Goal: Task Accomplishment & Management: Complete application form

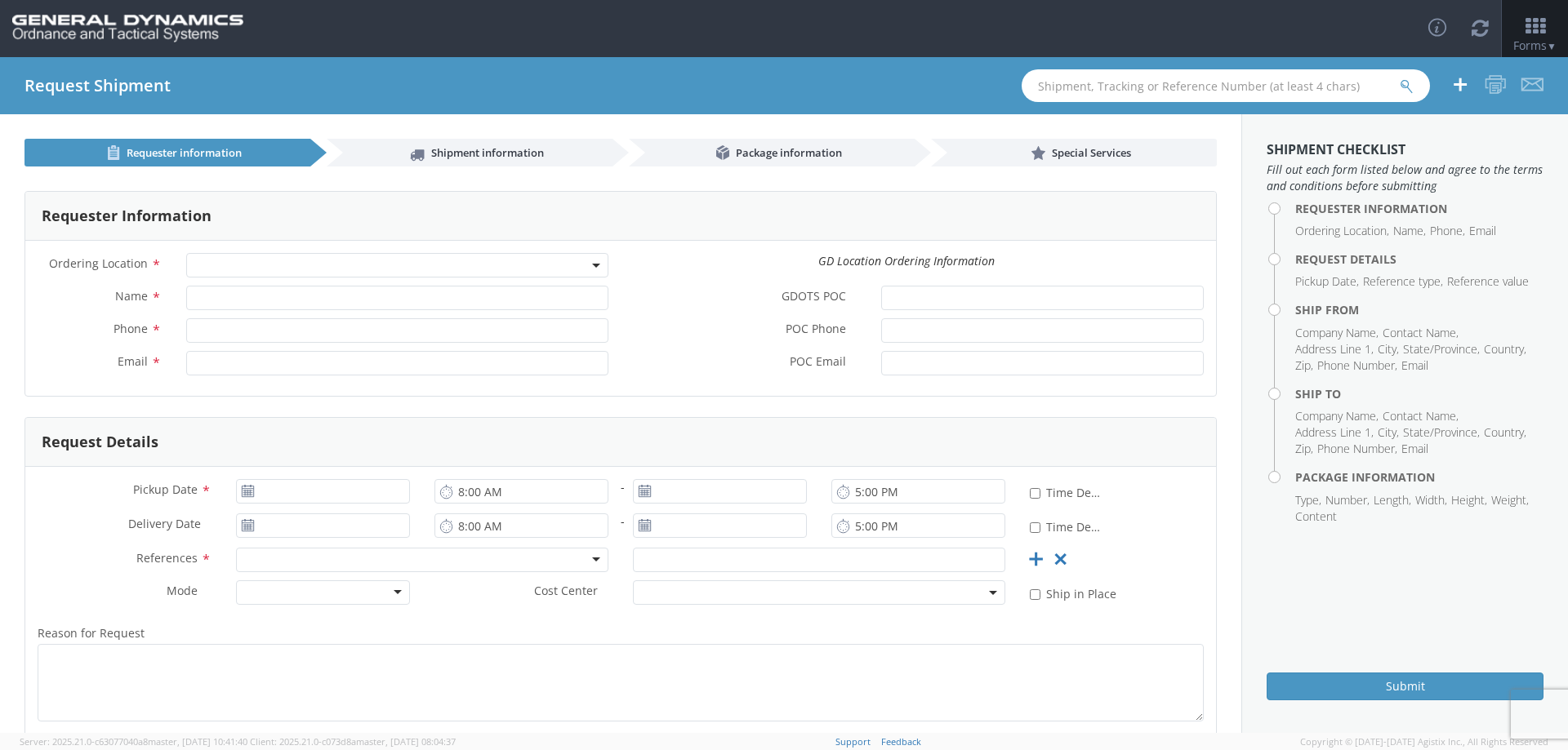
click at [553, 263] on span at bounding box center [397, 265] width 422 height 25
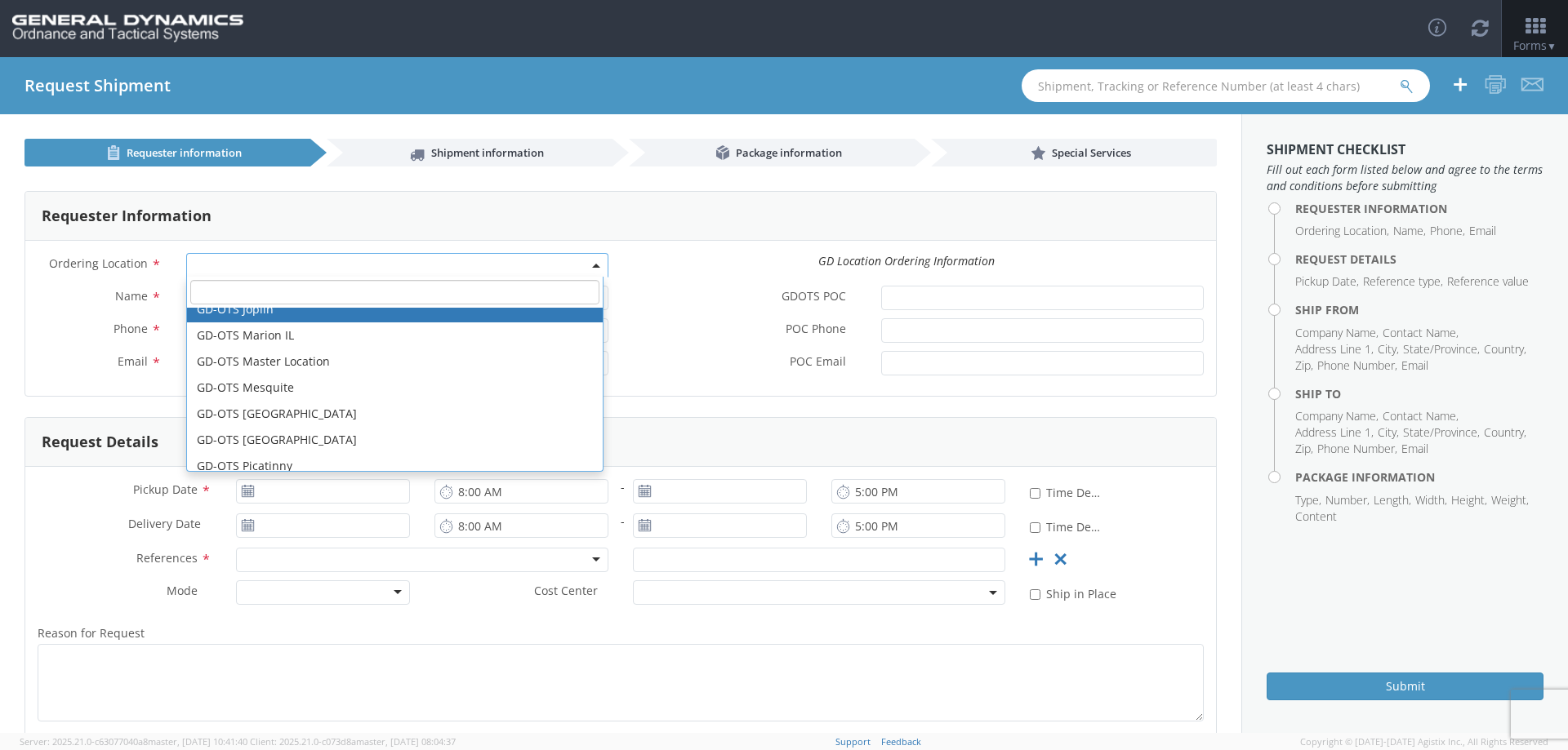
scroll to position [327, 0]
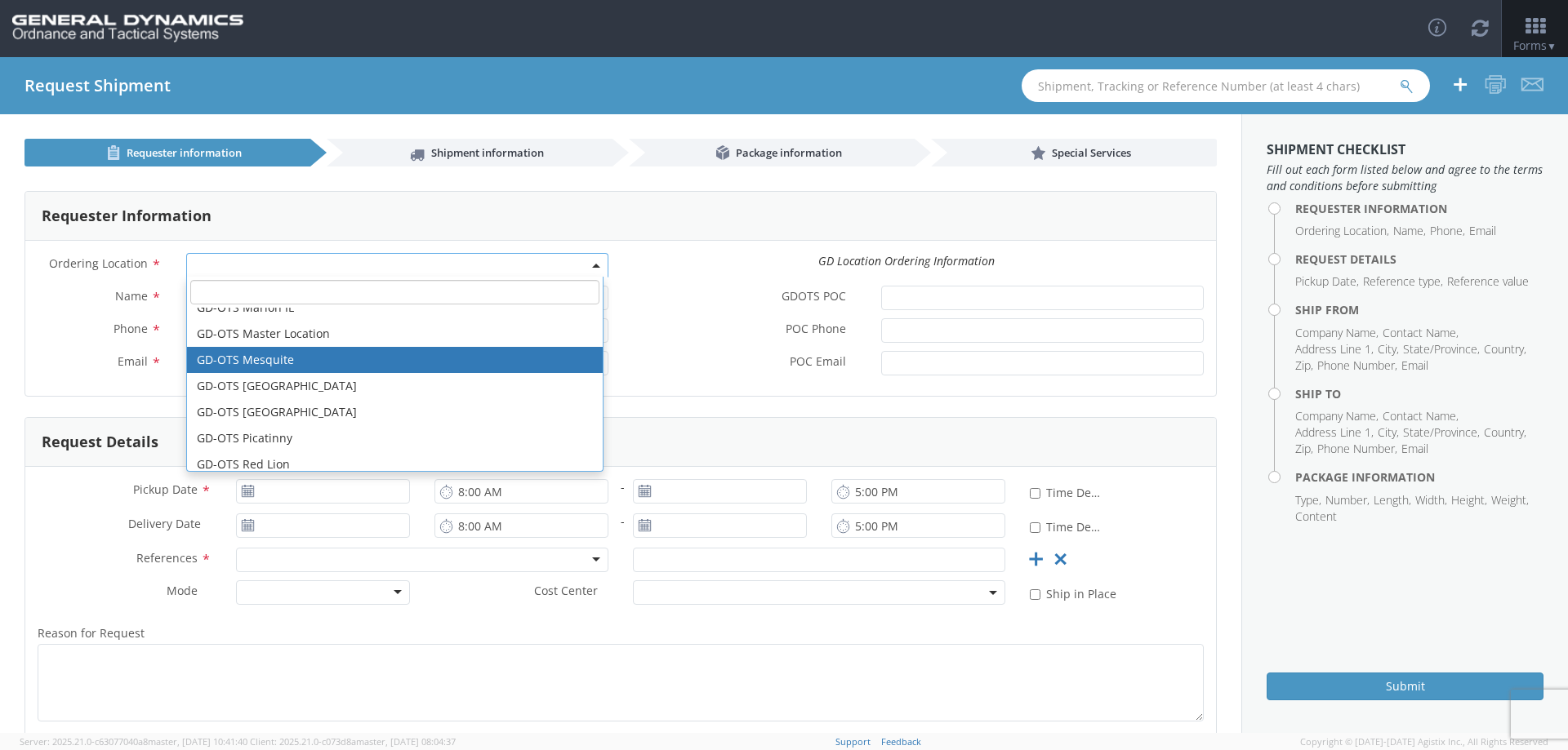
select select "64231"
type input "[EMAIL_ADDRESS][DOMAIN_NAME]"
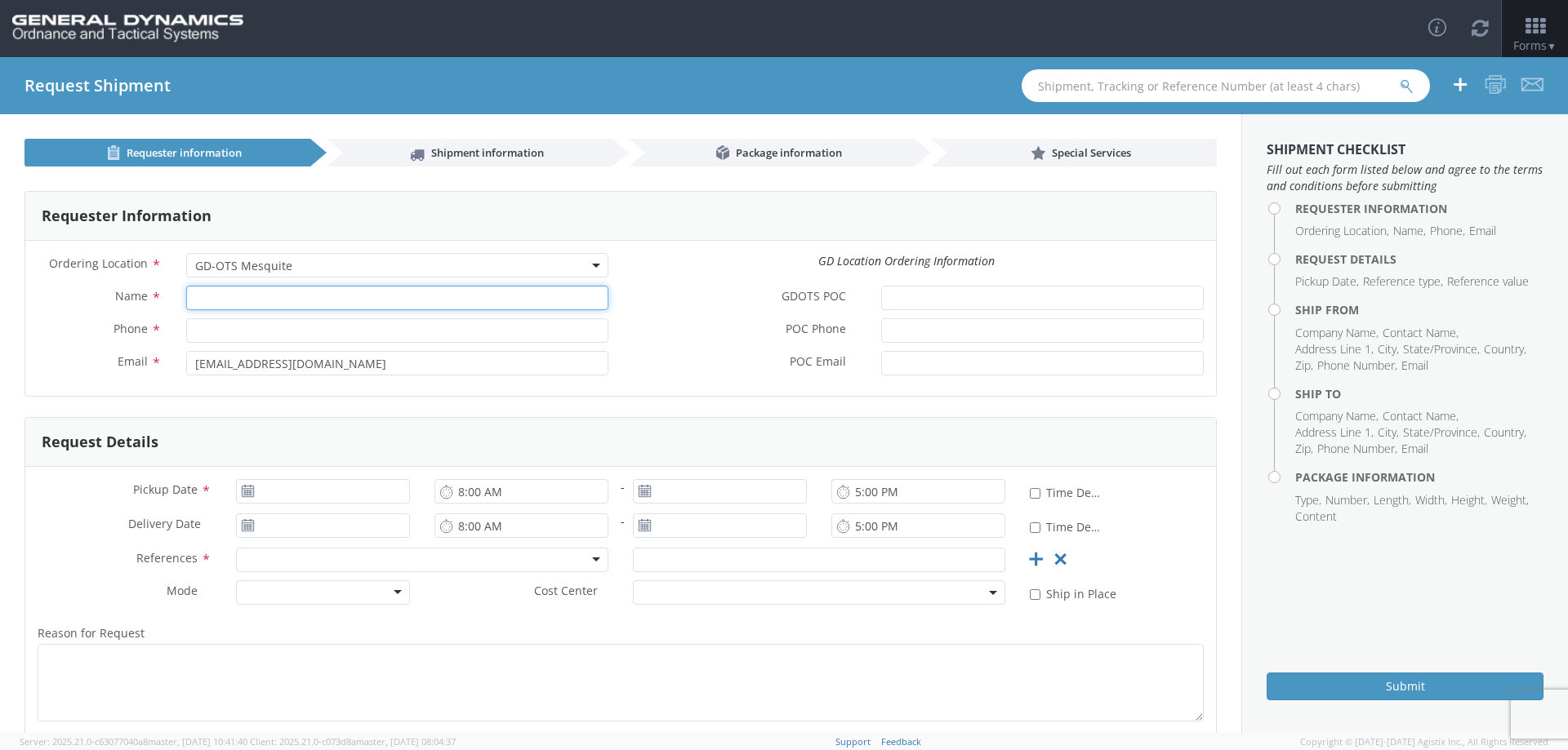
click at [445, 295] on input "Name *" at bounding box center [397, 298] width 422 height 25
type input "BUILDING C"
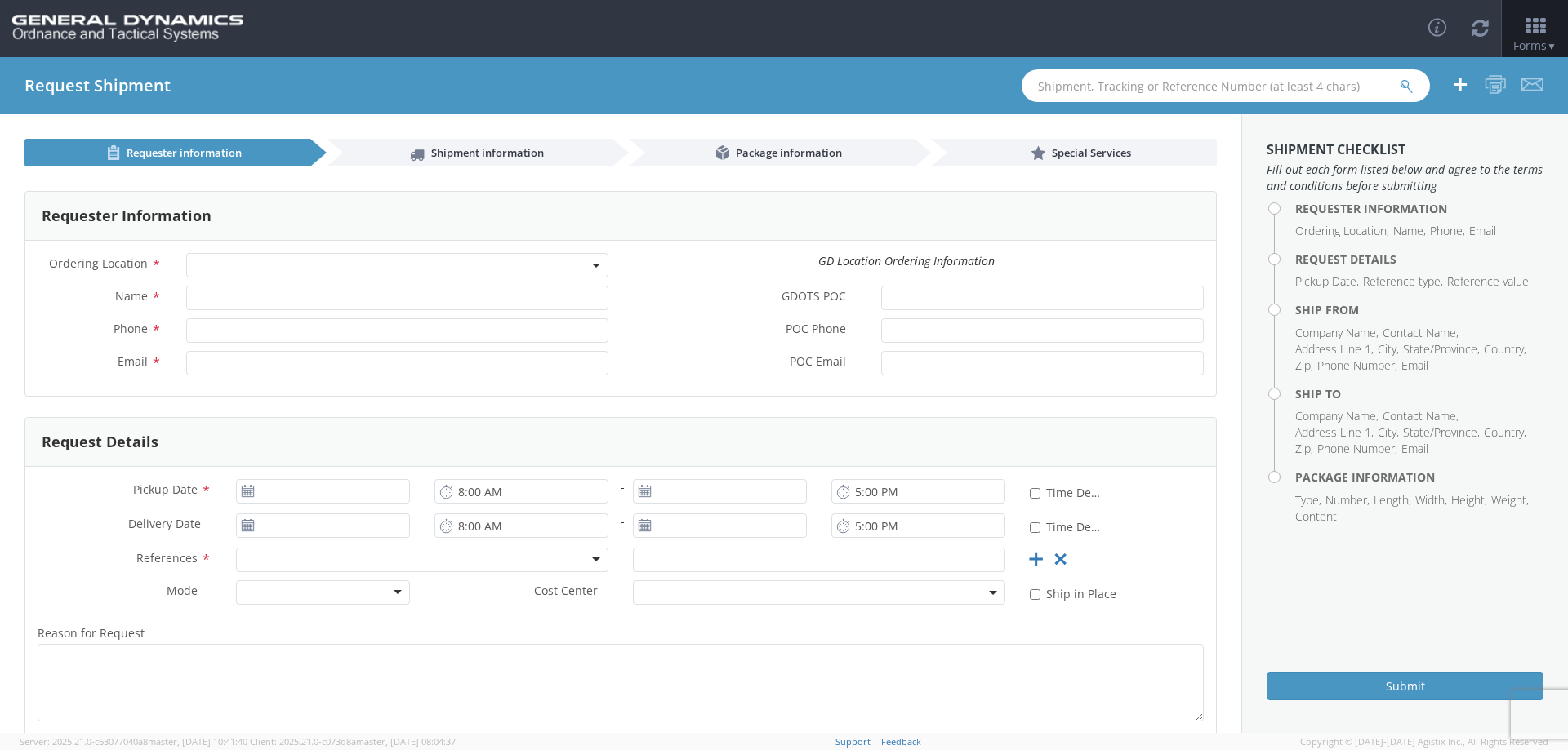
click at [502, 264] on span at bounding box center [397, 265] width 422 height 25
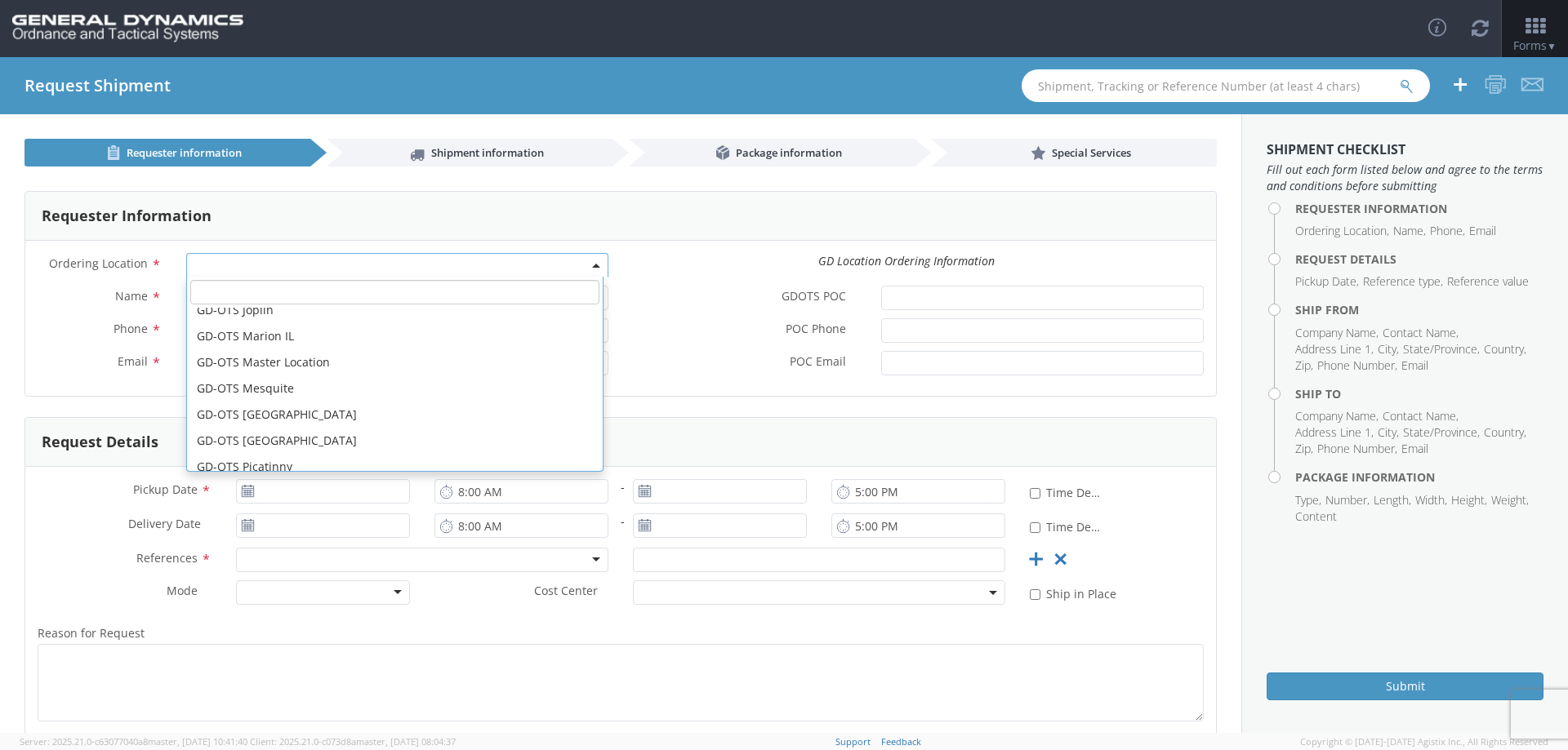
scroll to position [327, 0]
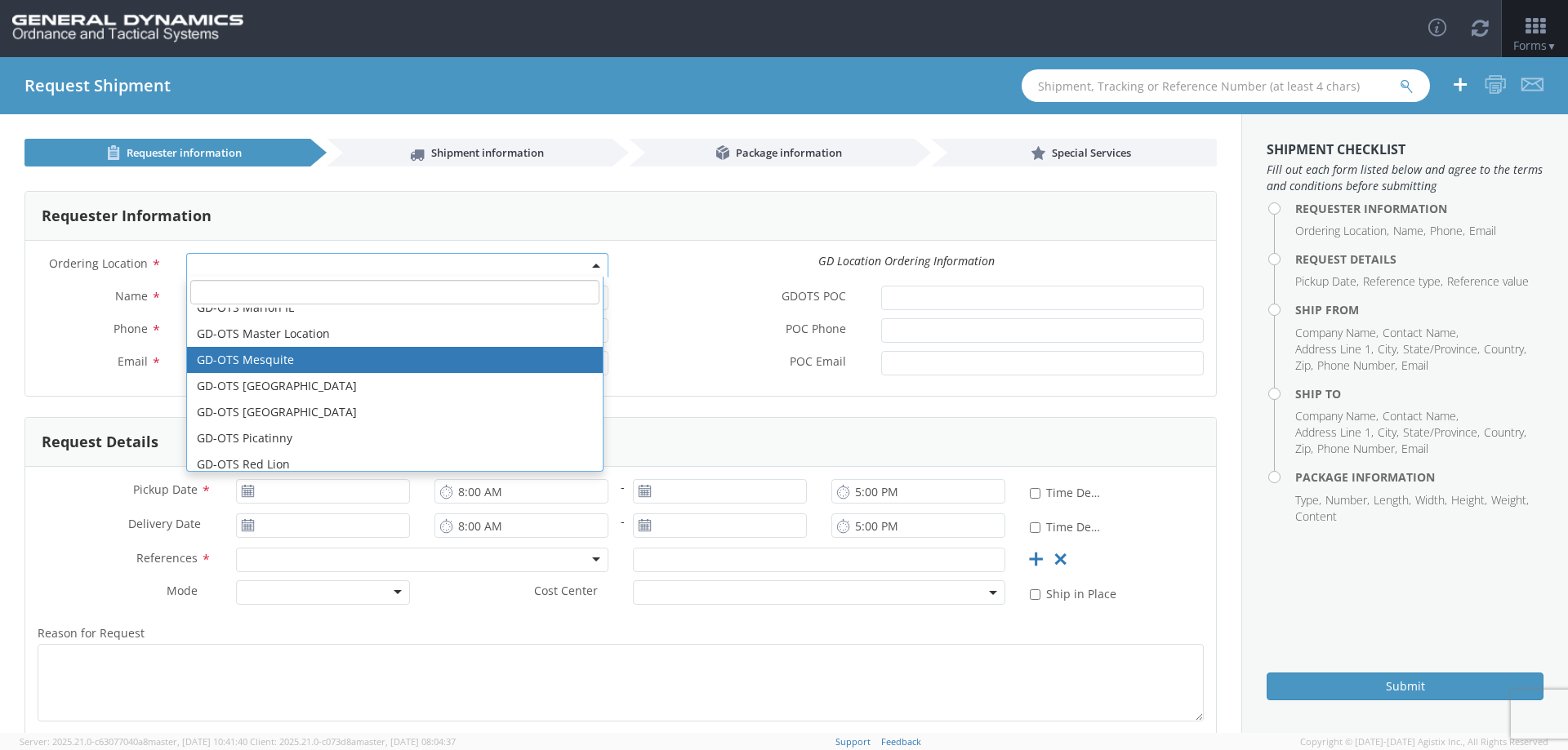
select select "64231"
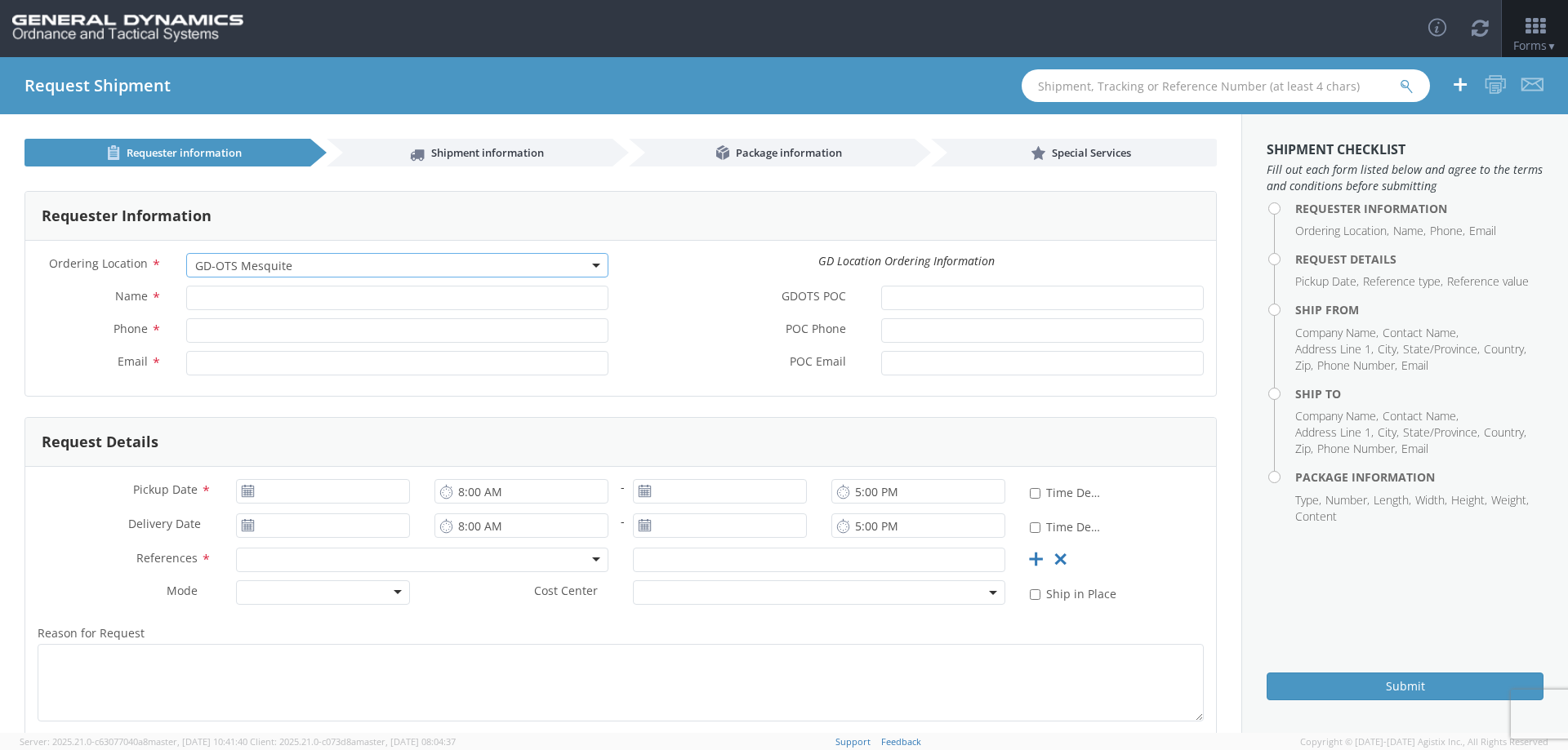
type input "[EMAIL_ADDRESS][DOMAIN_NAME]"
click at [418, 296] on input "Name *" at bounding box center [397, 298] width 422 height 25
click at [495, 561] on div at bounding box center [422, 559] width 372 height 25
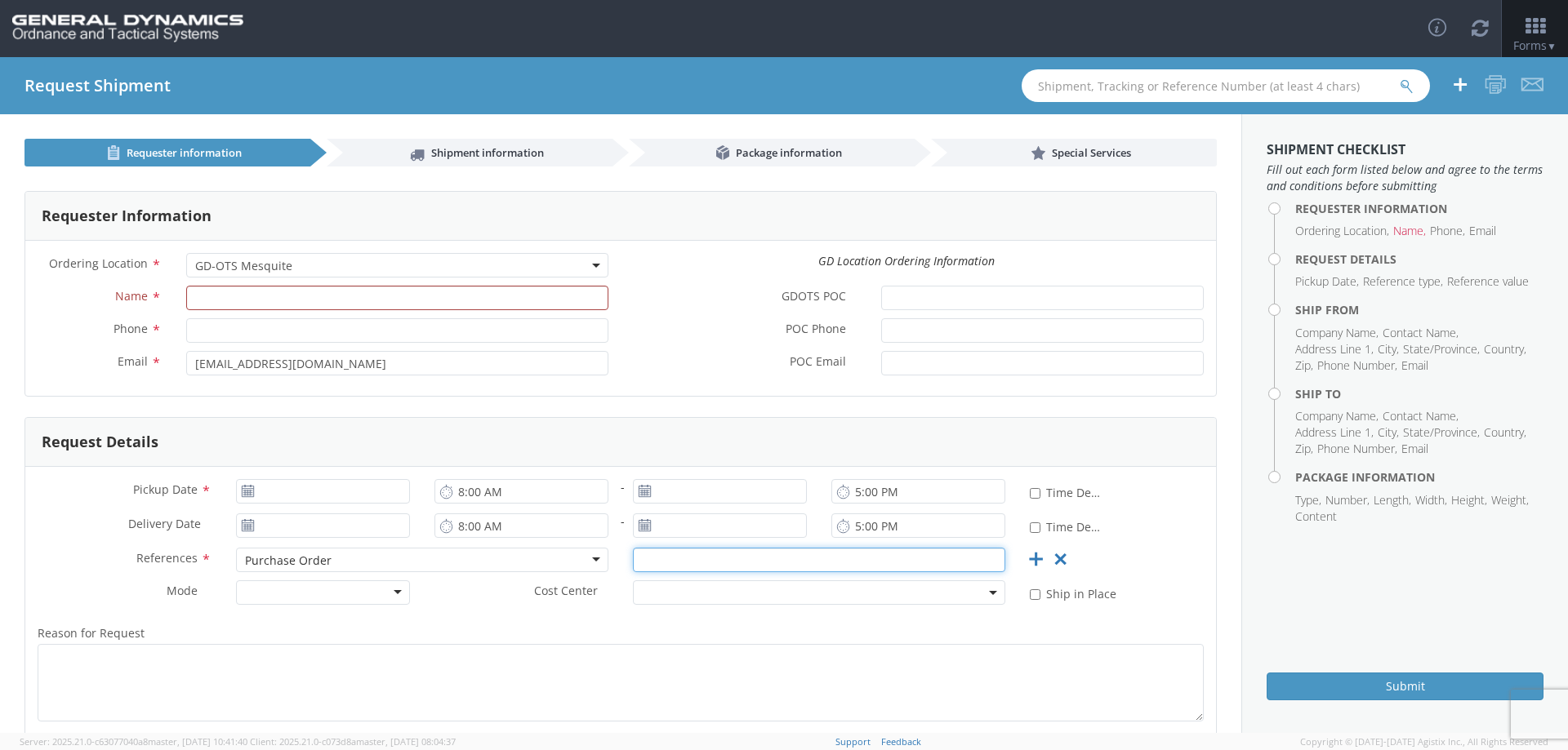
click at [643, 559] on input "text" at bounding box center [819, 559] width 372 height 25
click at [378, 593] on div at bounding box center [323, 592] width 174 height 25
click at [640, 562] on input "text" at bounding box center [819, 559] width 372 height 25
paste input "INVGroup4@traffictech.com"
type input "I"
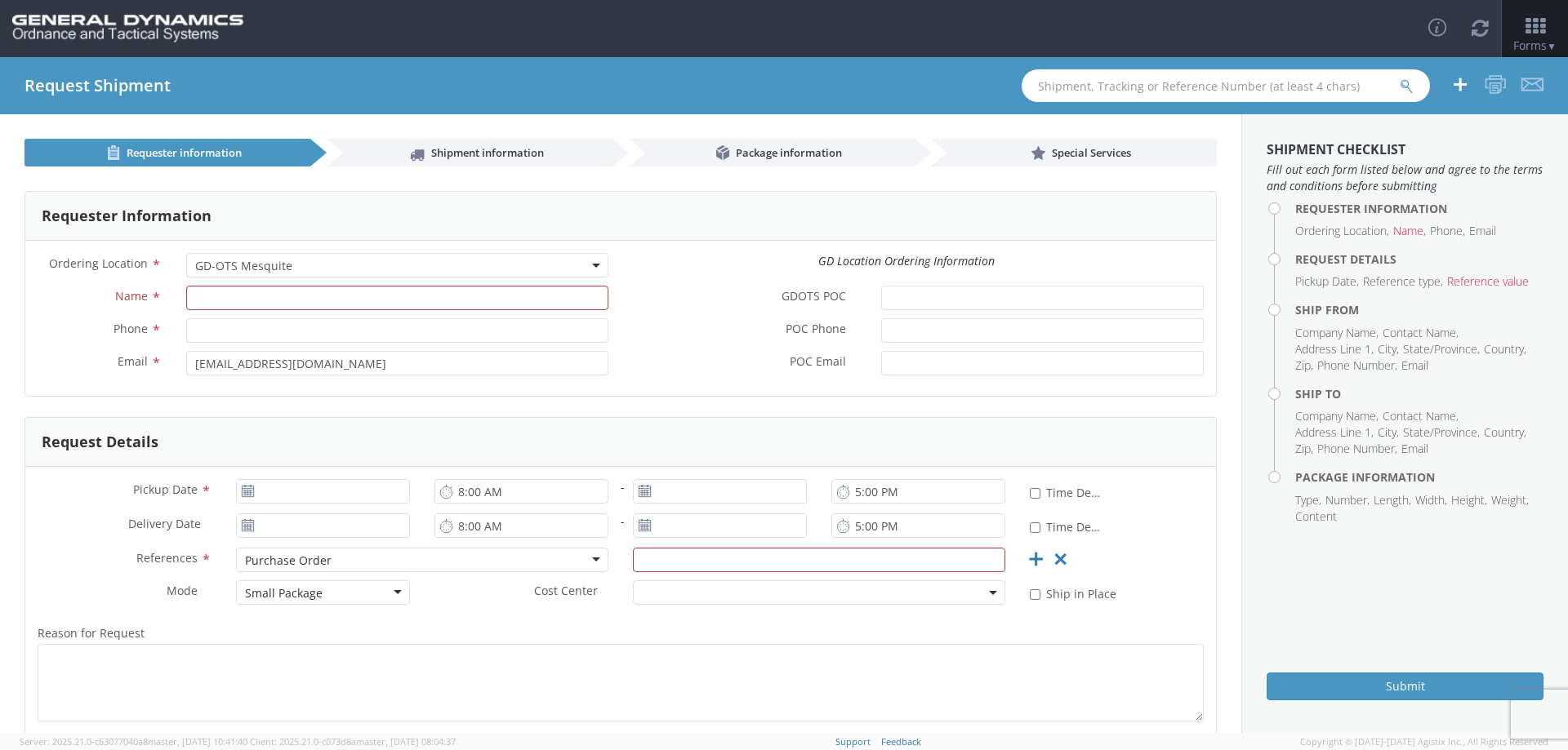
click at [151, 295] on span "*" at bounding box center [156, 297] width 11 height 18
click at [186, 295] on input "Name *" at bounding box center [397, 298] width 422 height 25
click at [958, 590] on span at bounding box center [819, 592] width 372 height 25
click at [529, 152] on span "Shipment information" at bounding box center [488, 153] width 113 height 15
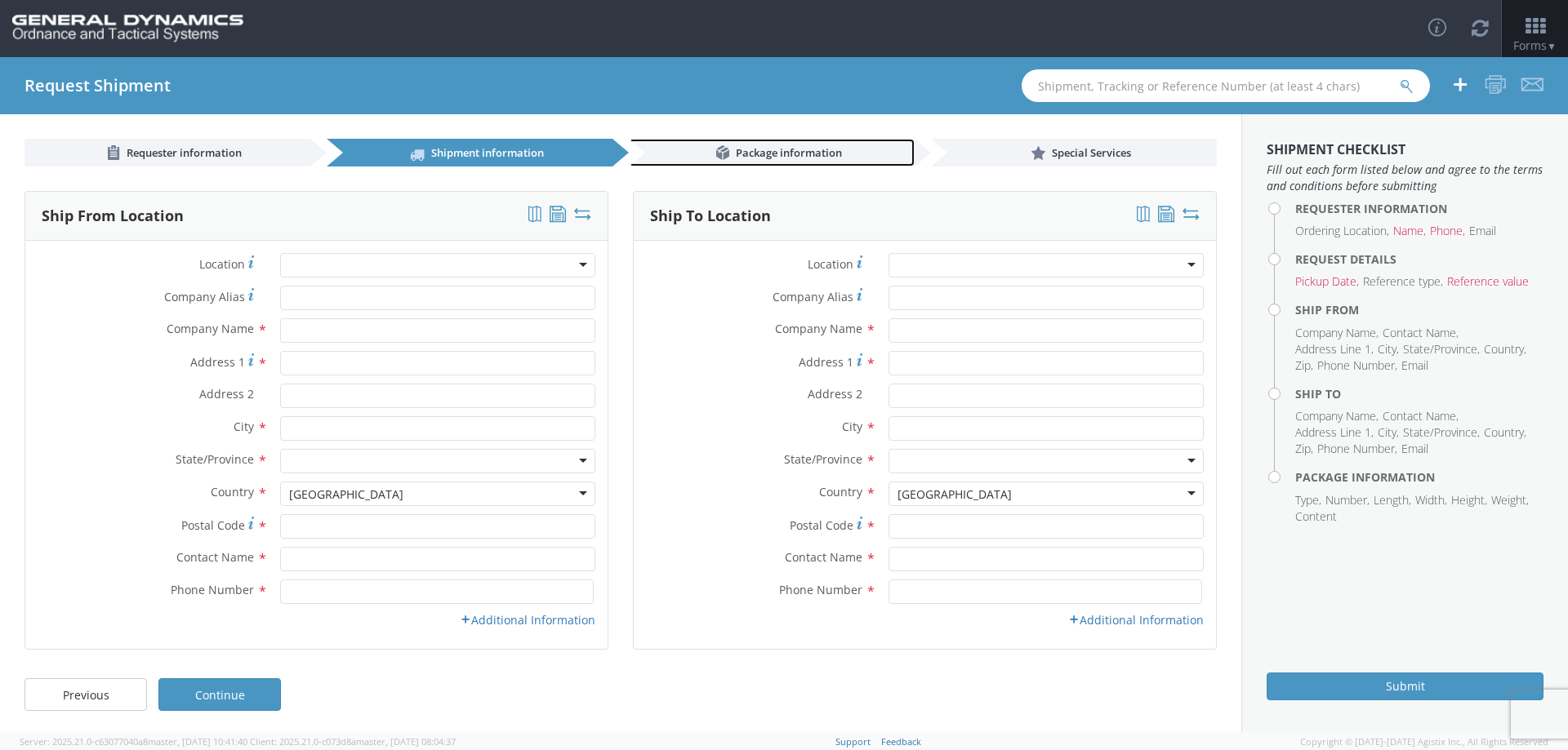
click at [682, 152] on link "Package information" at bounding box center [771, 153] width 286 height 28
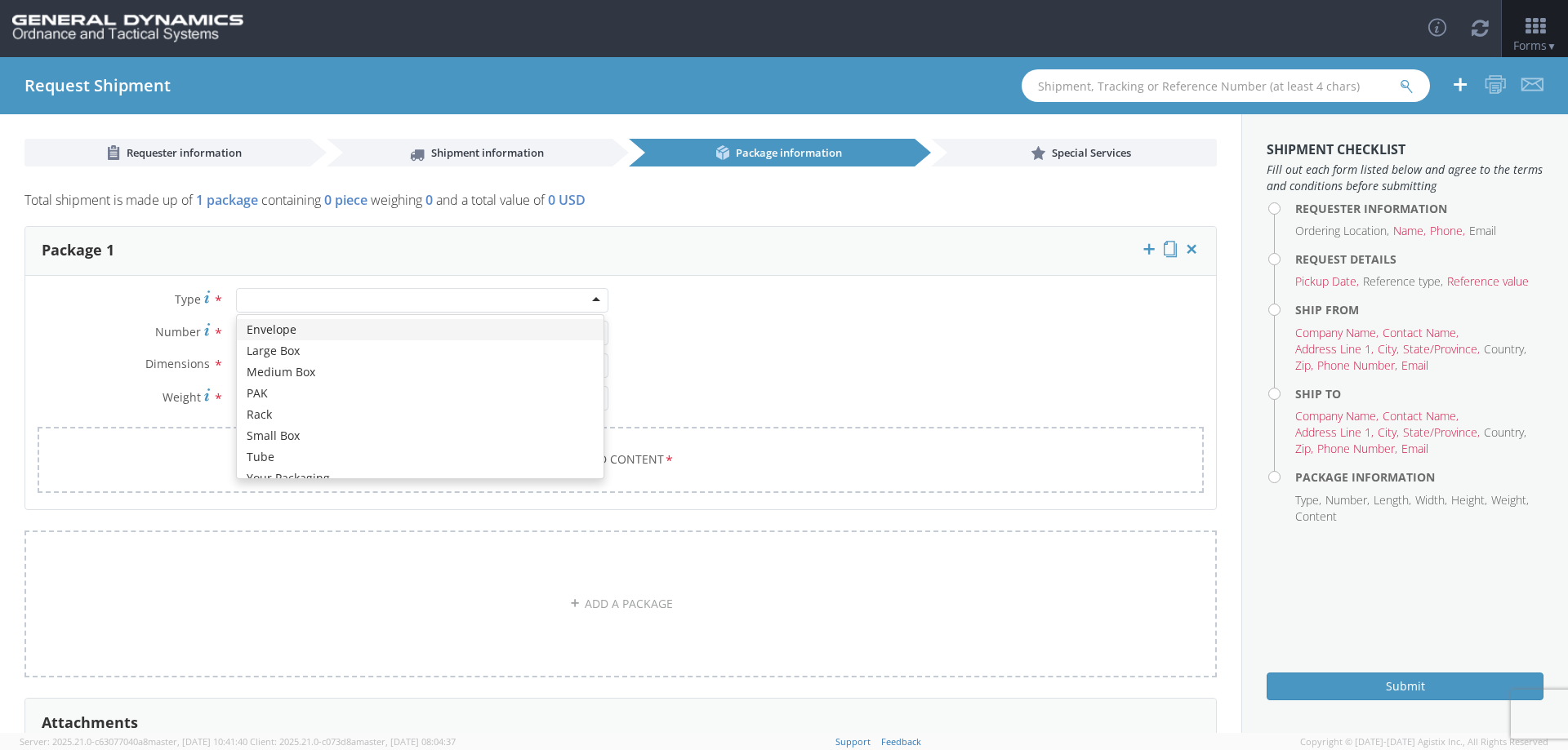
click at [536, 300] on div at bounding box center [422, 300] width 372 height 25
click at [739, 317] on div "Type * Envelope Large Box Medium Box PAK Rack Small Box Tube Your Packaging Num…" at bounding box center [620, 400] width 1191 height 225
